Goal: Download file/media

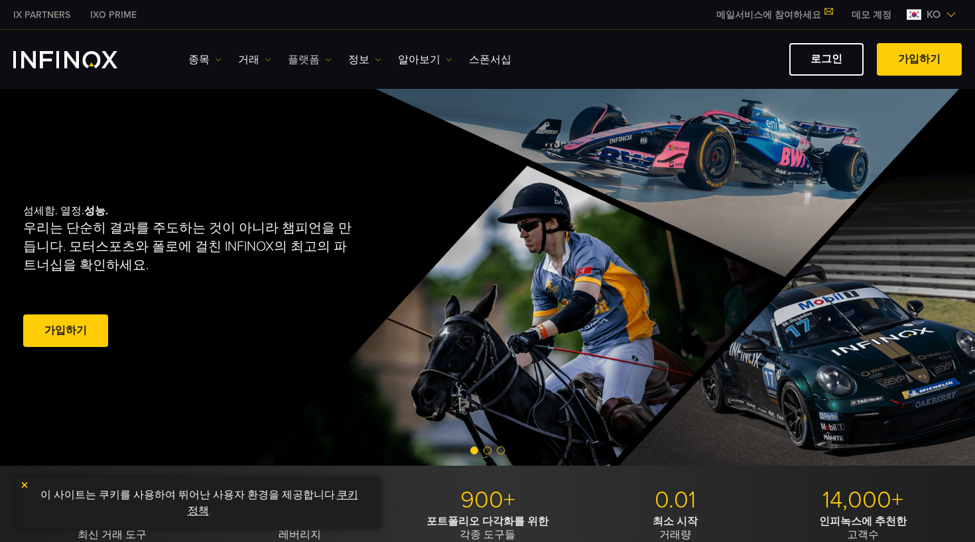
click at [302, 57] on link "플랫폼" at bounding box center [310, 60] width 44 height 16
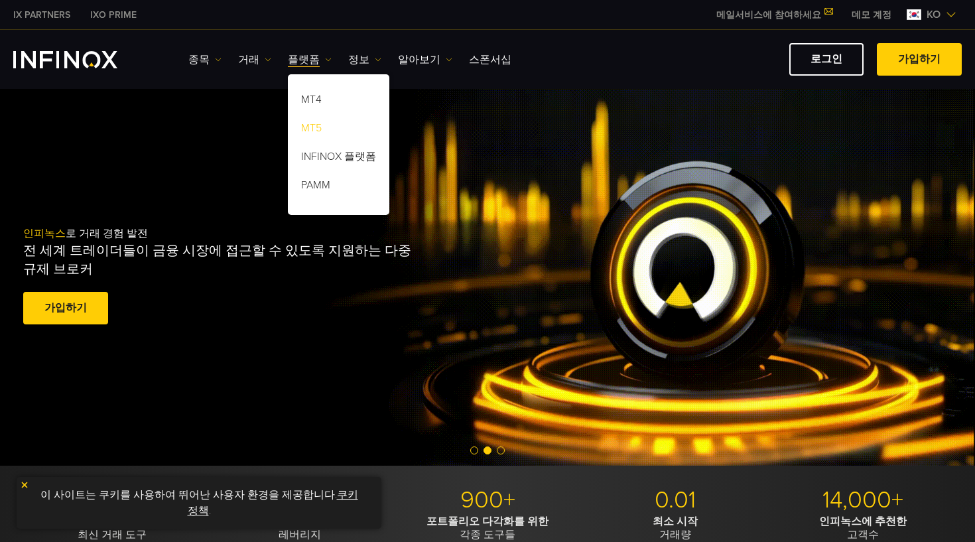
click at [308, 129] on link "MT5" at bounding box center [338, 130] width 101 height 29
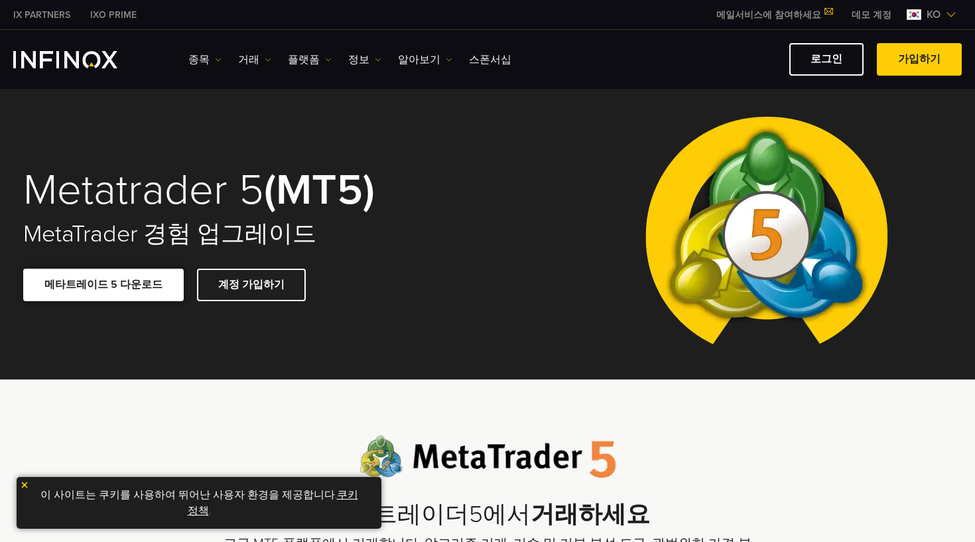
click at [89, 288] on link "메타트레이드 5 다운로드" at bounding box center [103, 284] width 160 height 32
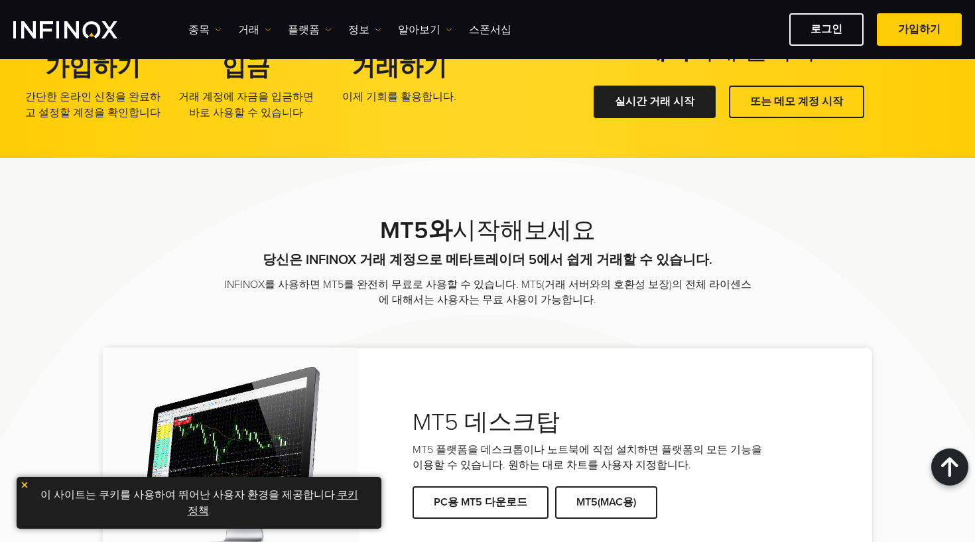
scroll to position [2254, 0]
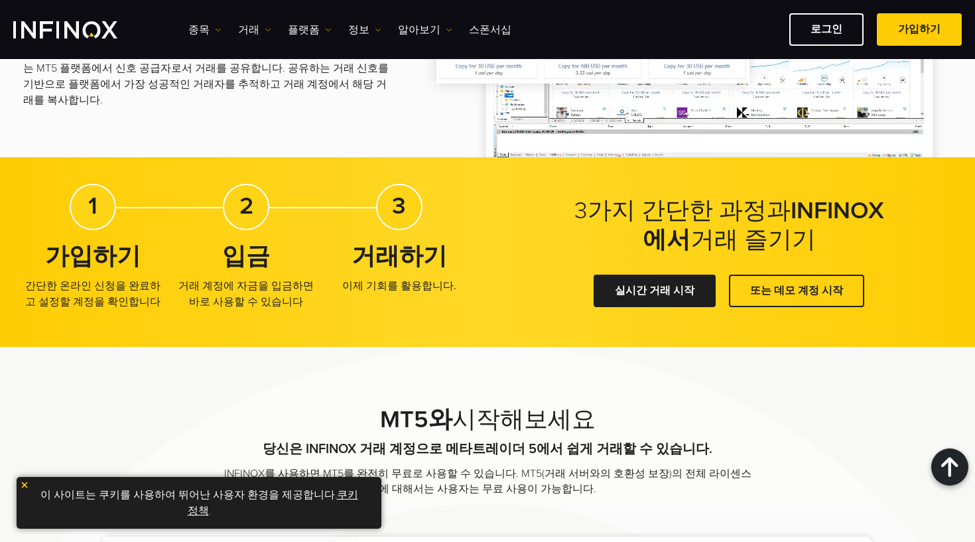
click at [907, 25] on link "가입하기" at bounding box center [918, 29] width 85 height 32
